Goal: Information Seeking & Learning: Learn about a topic

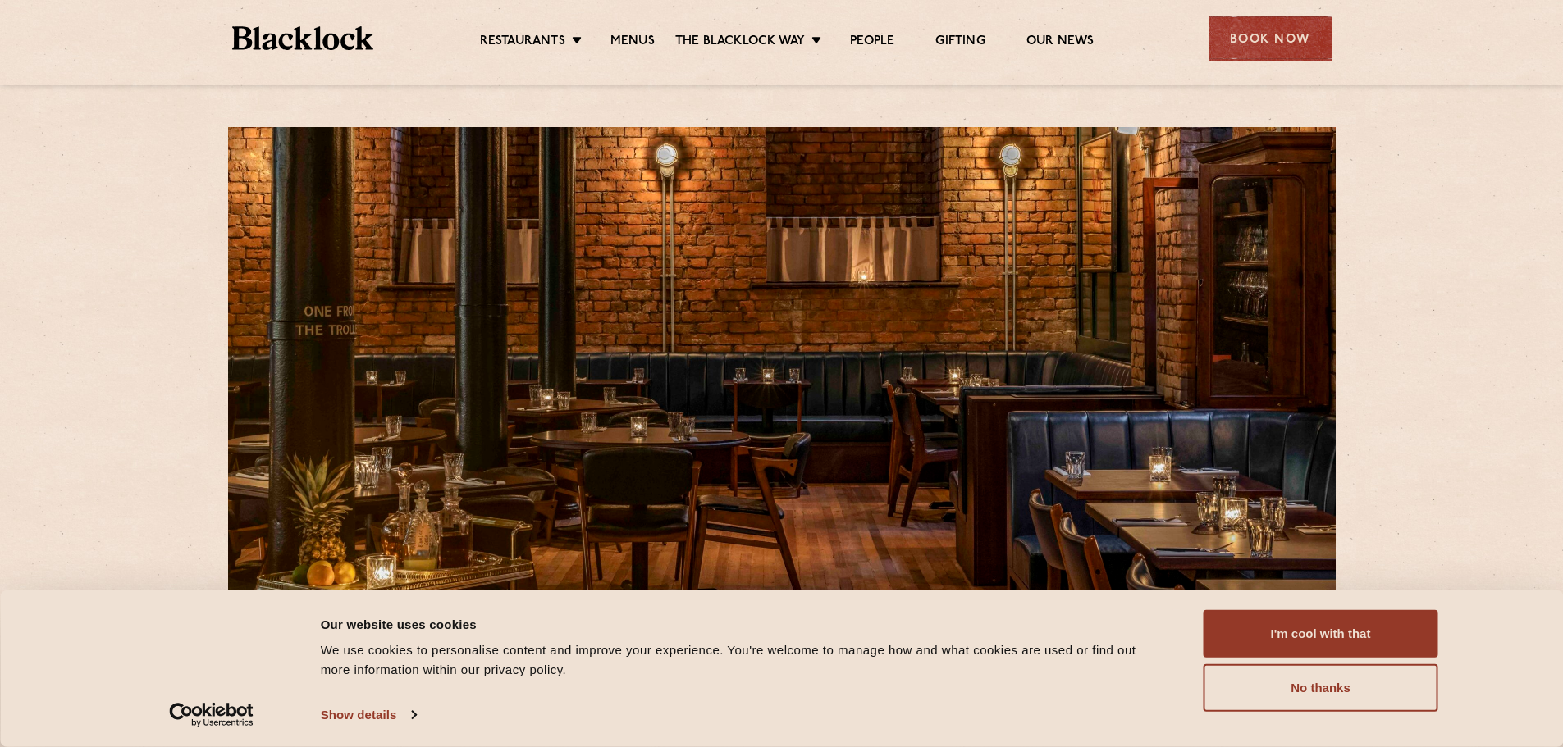
click at [624, 30] on ul "Restaurants [GEOGRAPHIC_DATA] [GEOGRAPHIC_DATA] [GEOGRAPHIC_DATA] [GEOGRAPHIC_D…" at bounding box center [786, 38] width 826 height 26
click at [633, 38] on link "Menus" at bounding box center [632, 43] width 44 height 18
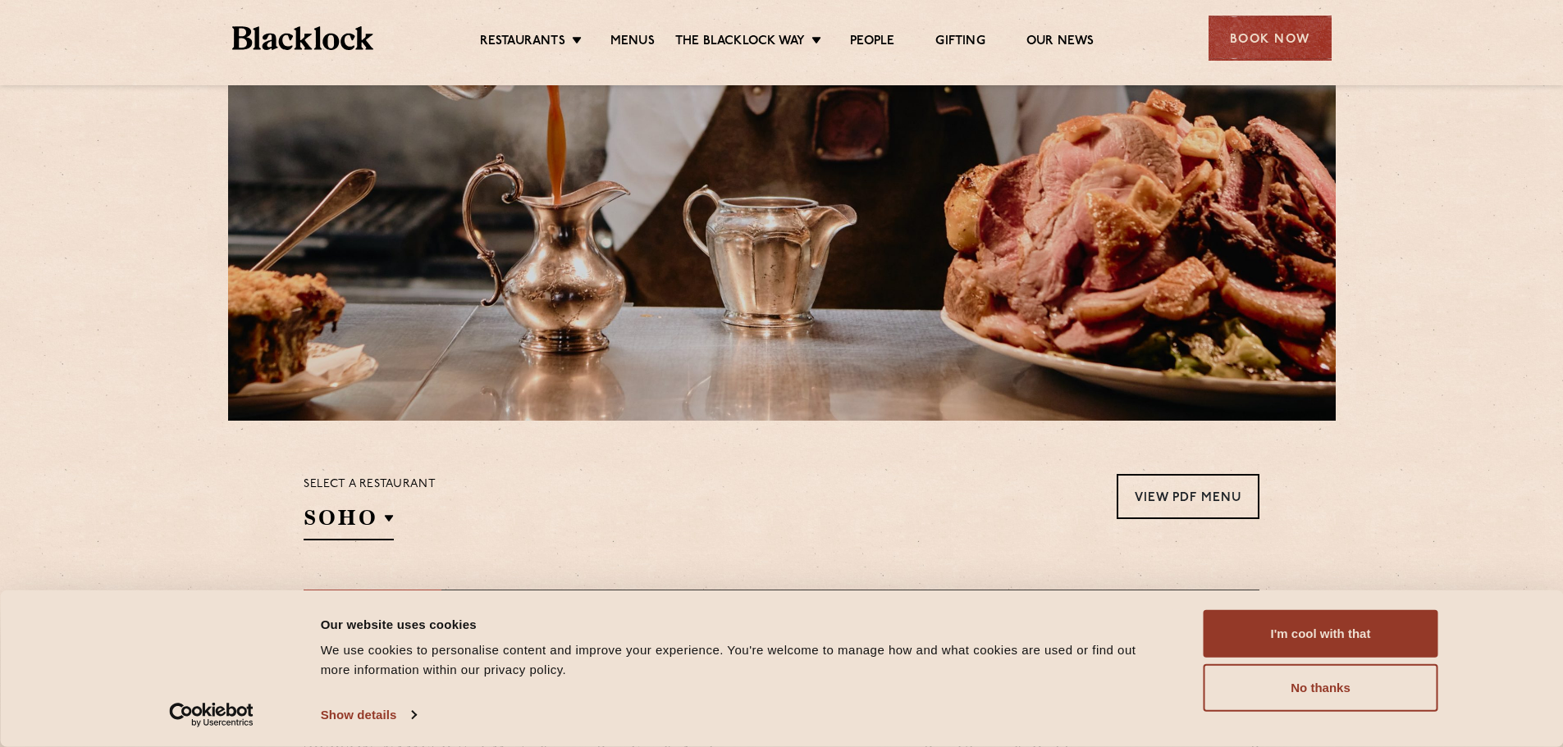
scroll to position [410, 0]
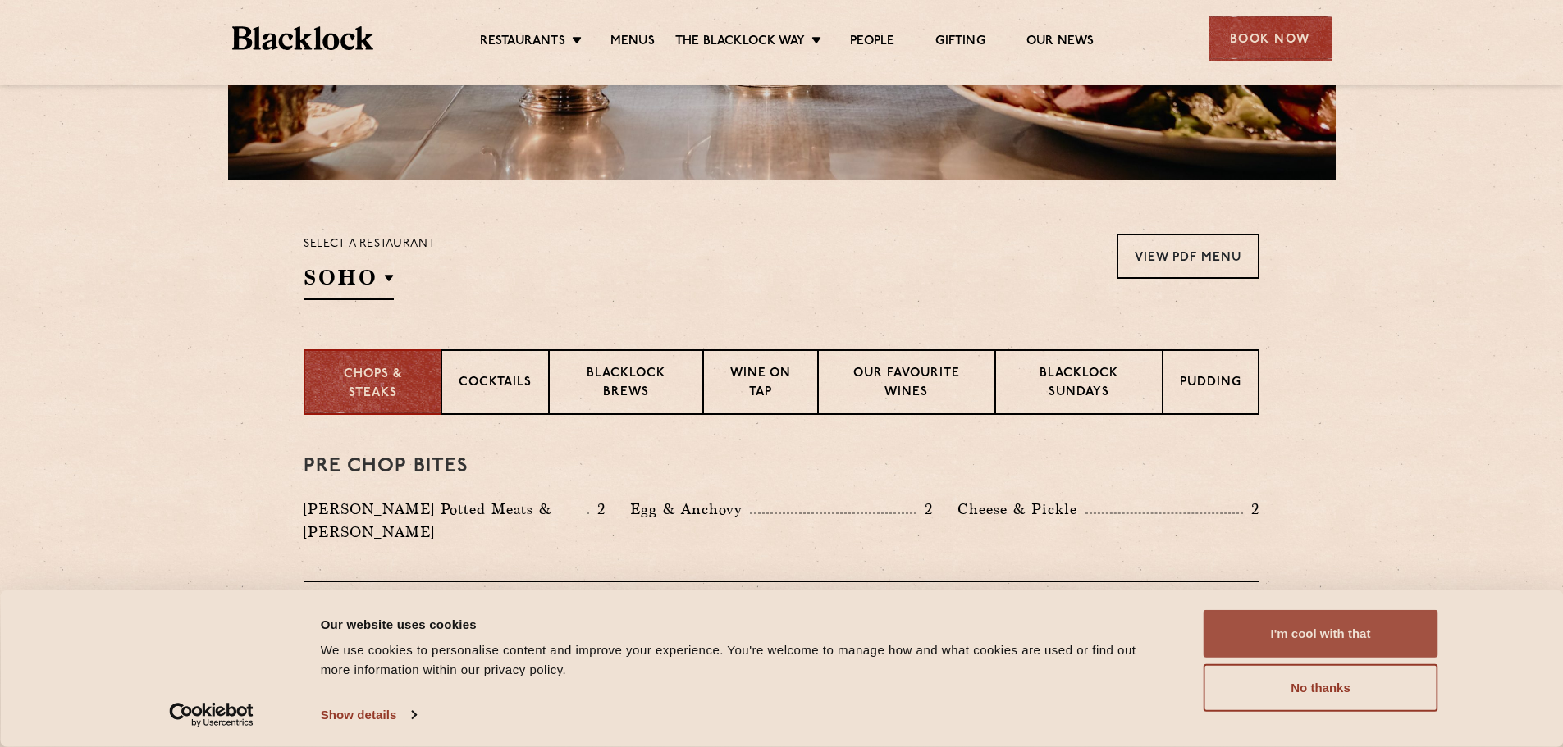
click at [1301, 636] on button "I'm cool with that" at bounding box center [1321, 634] width 235 height 48
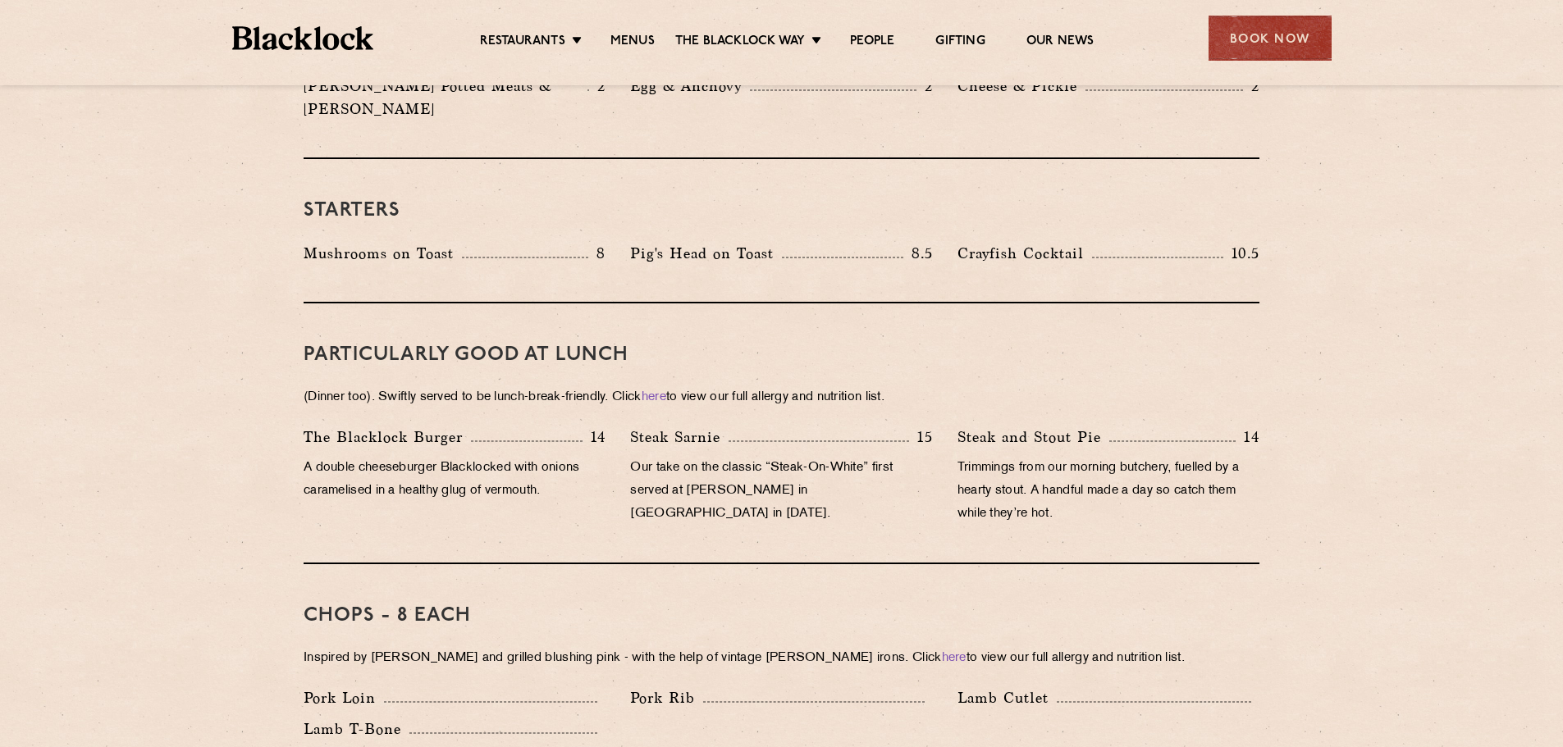
scroll to position [821, 0]
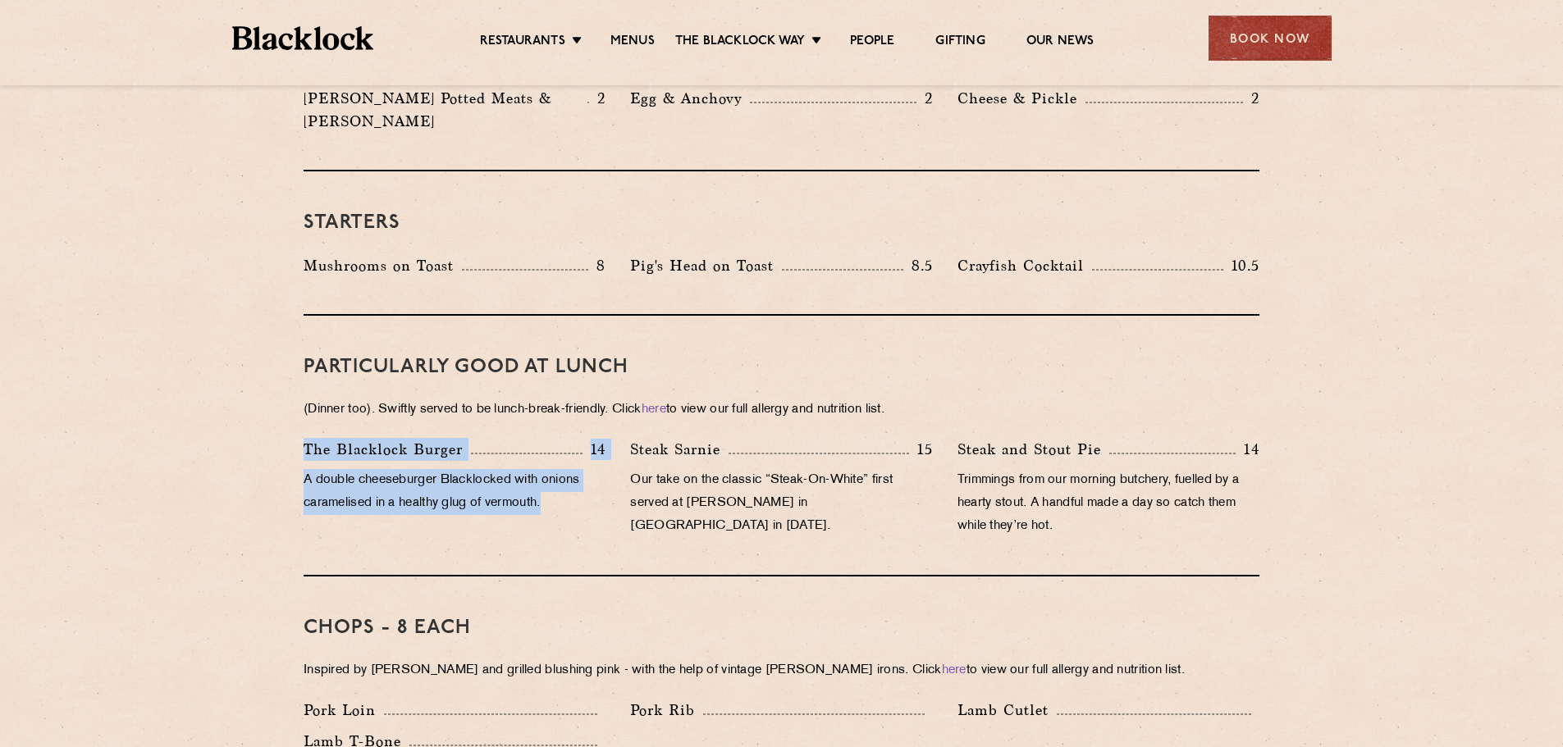
drag, startPoint x: 306, startPoint y: 432, endPoint x: 557, endPoint y: 478, distance: 255.4
click at [557, 478] on div "The Blacklock Burger 14 A double cheeseburger Blacklocked with onions caramelis…" at bounding box center [454, 492] width 327 height 108
click at [488, 486] on p "A double cheeseburger Blacklocked with onions caramelised in a healthy glug of …" at bounding box center [455, 492] width 302 height 46
click at [562, 483] on p "A double cheeseburger Blacklocked with onions caramelised in a healthy glug of …" at bounding box center [455, 492] width 302 height 46
